Goal: Book appointment/travel/reservation

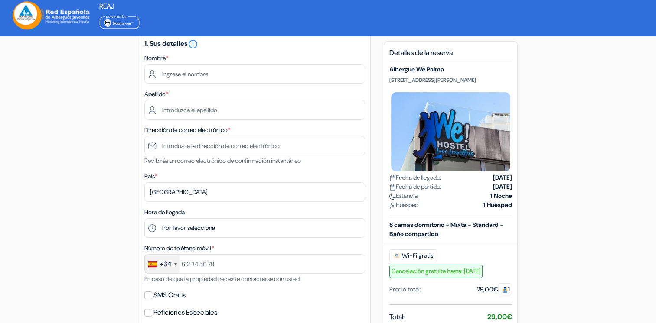
scroll to position [109, 0]
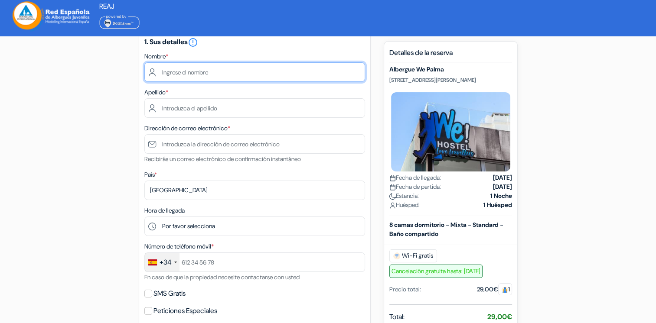
click at [218, 69] on input "text" at bounding box center [254, 72] width 221 height 20
type input "[PERSON_NAME]"
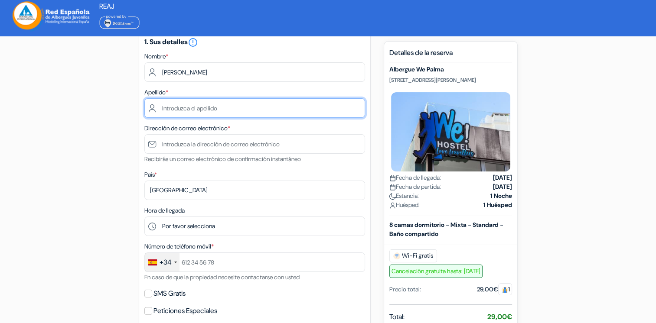
type input "[PERSON_NAME]"
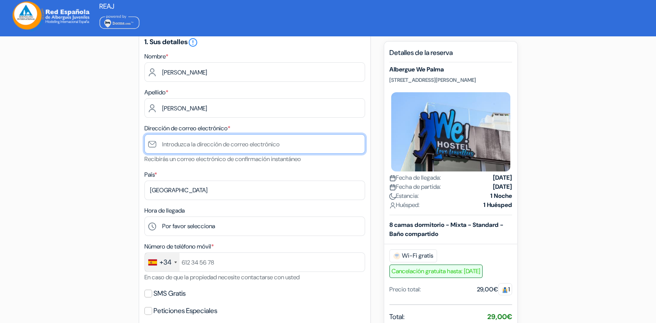
type input "[EMAIL_ADDRESS][DOMAIN_NAME]"
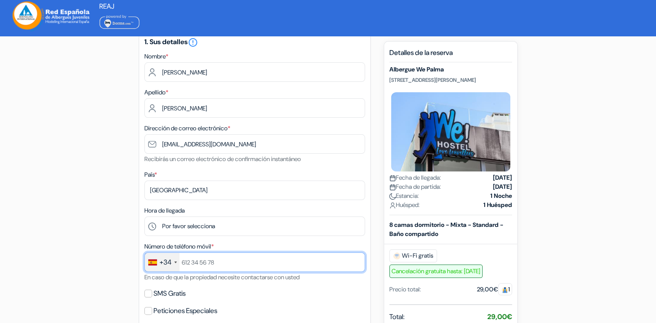
type input "651149804"
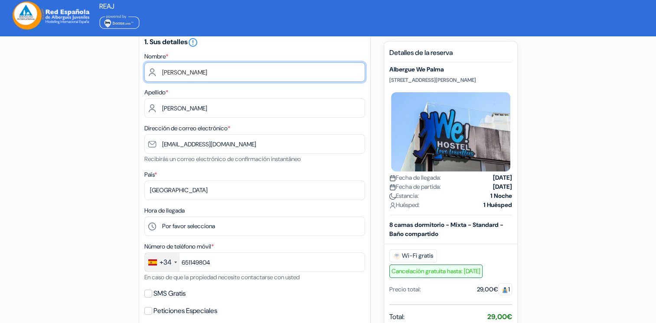
type input "[PERSON_NAME]"
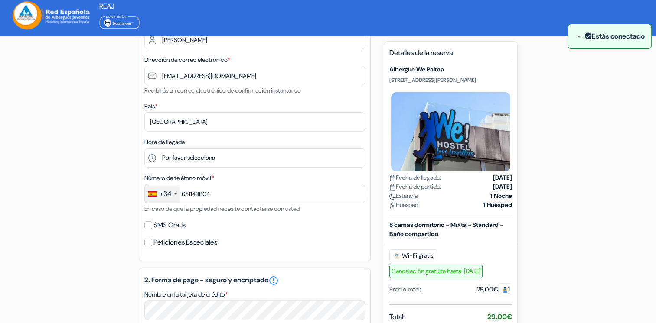
scroll to position [144, 0]
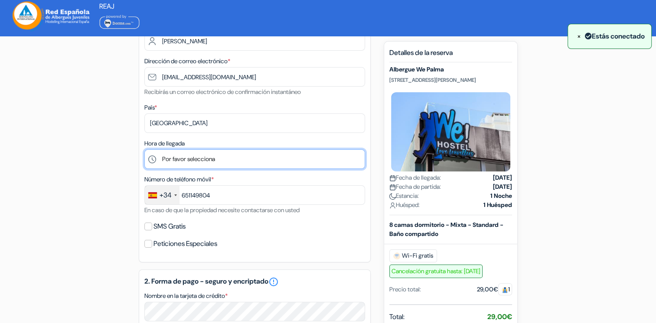
click at [278, 157] on select "Por favor selecciona 1:00 2:00 3:00 4:00 5:00 6:00 7:00 8:00 9:00 10:00 11:00 1…" at bounding box center [254, 160] width 221 height 20
select select "20"
click at [144, 150] on select "Por favor selecciona 1:00 2:00 3:00 4:00 5:00 6:00 7:00 8:00 9:00 10:00 11:00 1…" at bounding box center [254, 160] width 221 height 20
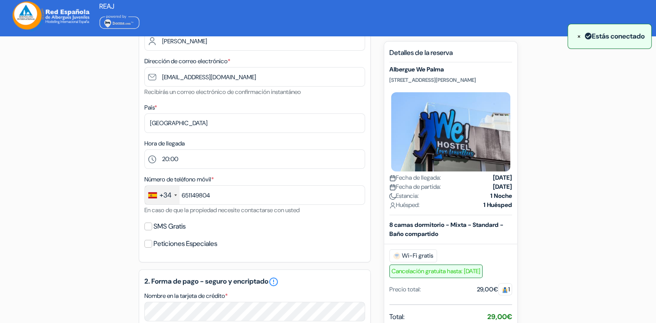
click at [239, 222] on div "SMS Gratis" at bounding box center [254, 227] width 221 height 12
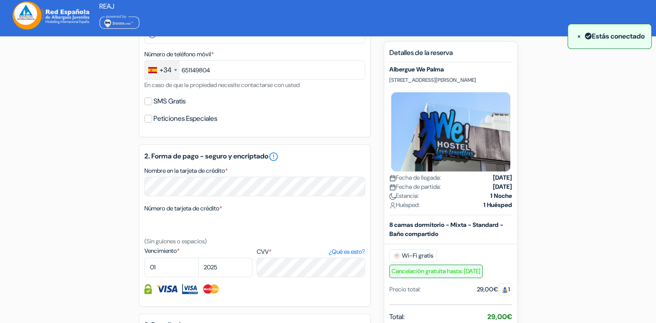
scroll to position [315, 0]
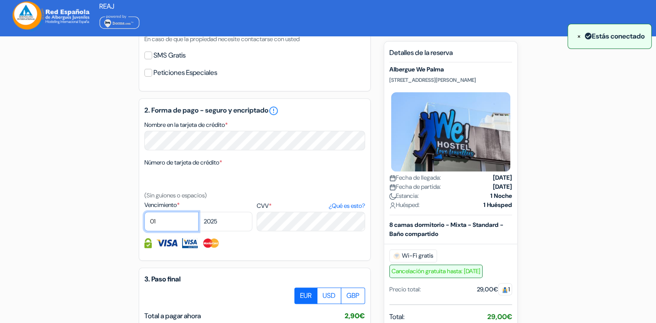
select select "05"
select select "2029"
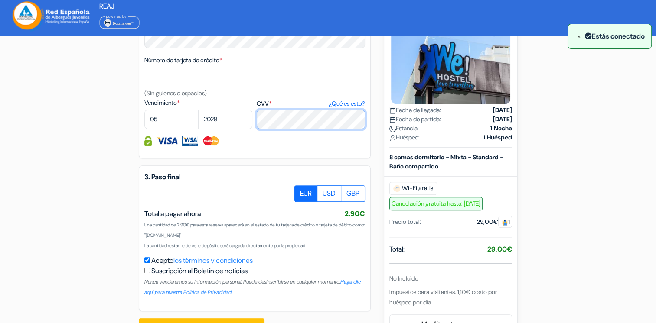
scroll to position [445, 0]
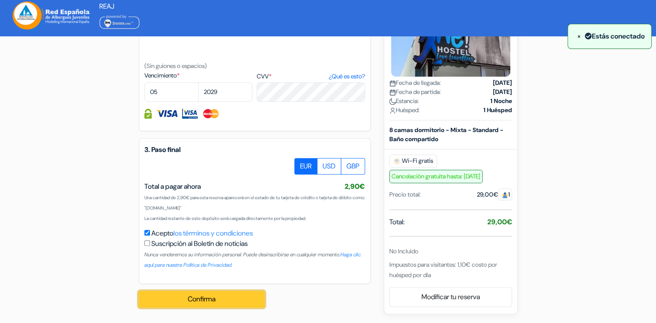
click at [238, 299] on button "Confirma" at bounding box center [202, 299] width 126 height 16
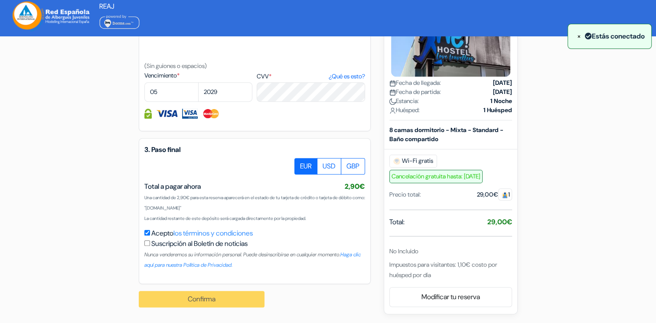
click at [191, 302] on div "Confirma Procesando su pedido... Loading..." at bounding box center [206, 299] width 135 height 30
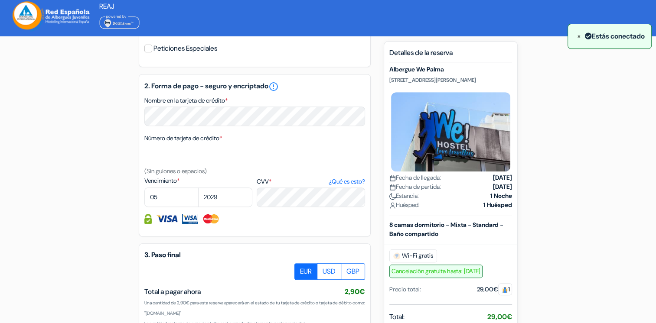
scroll to position [208, 0]
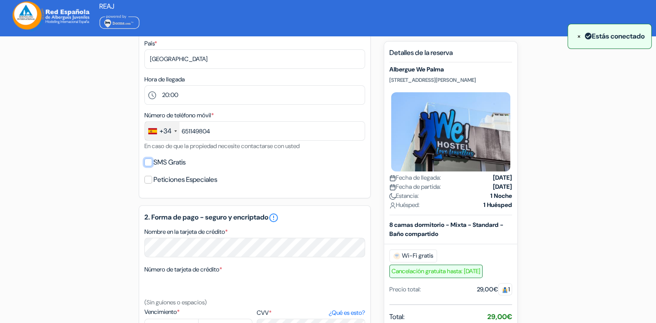
click at [146, 164] on input "SMS Gratis" at bounding box center [148, 163] width 8 height 8
checkbox input "true"
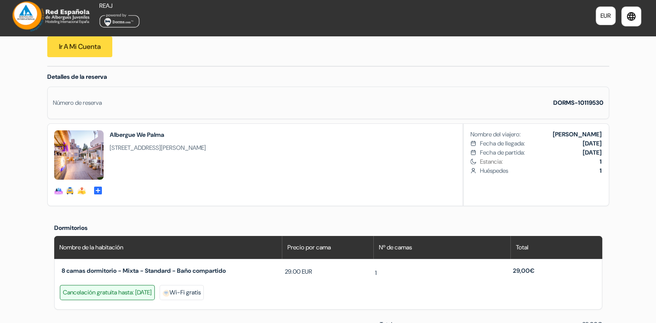
scroll to position [152, 0]
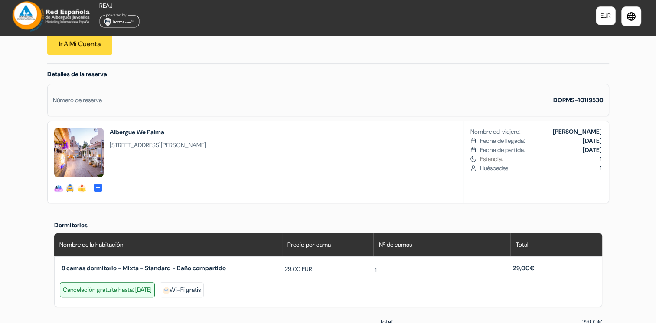
click at [87, 141] on img at bounding box center [78, 152] width 49 height 49
drag, startPoint x: 107, startPoint y: 134, endPoint x: 284, endPoint y: 148, distance: 177.1
click at [284, 148] on div "social-fun social-fun" at bounding box center [328, 162] width 562 height 83
copy div "Albergue We Palma C / Germans Schembri, 1, 07014, Palma de Mallorca, España"
